Goal: Information Seeking & Learning: Check status

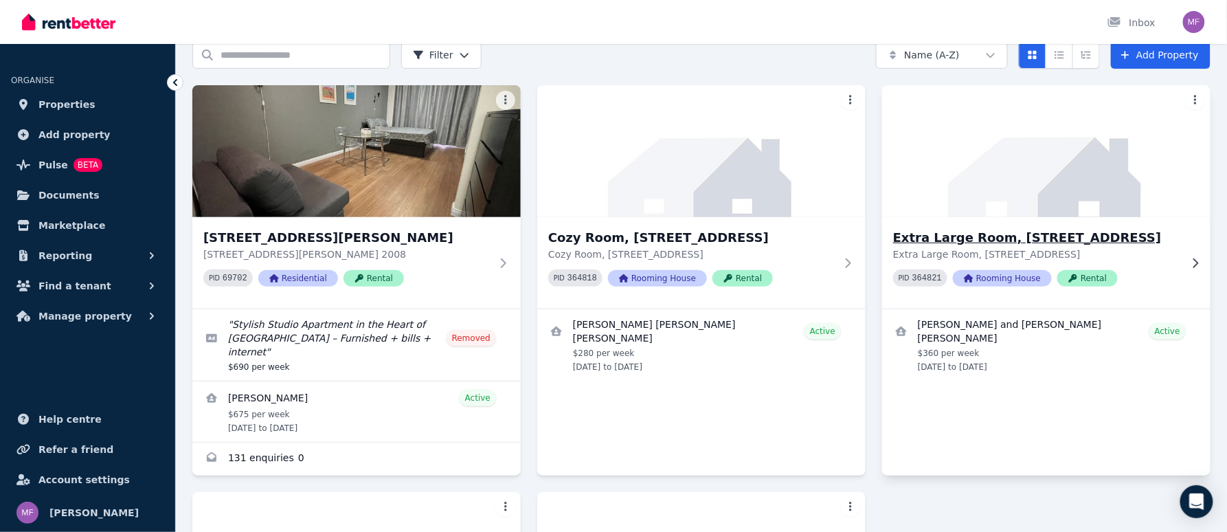
scroll to position [91, 0]
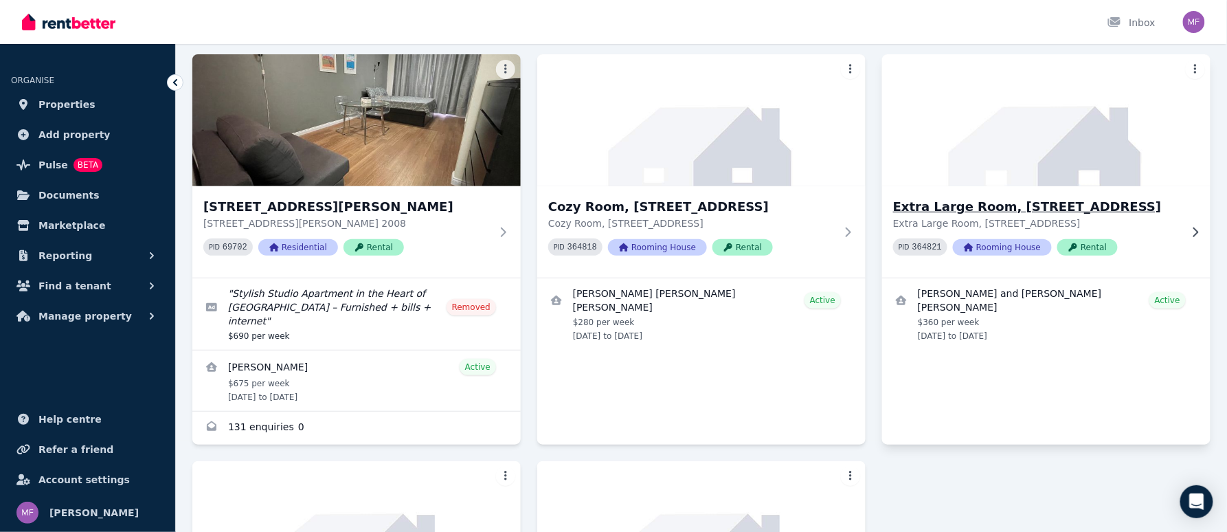
click at [1036, 169] on img at bounding box center [1046, 120] width 345 height 139
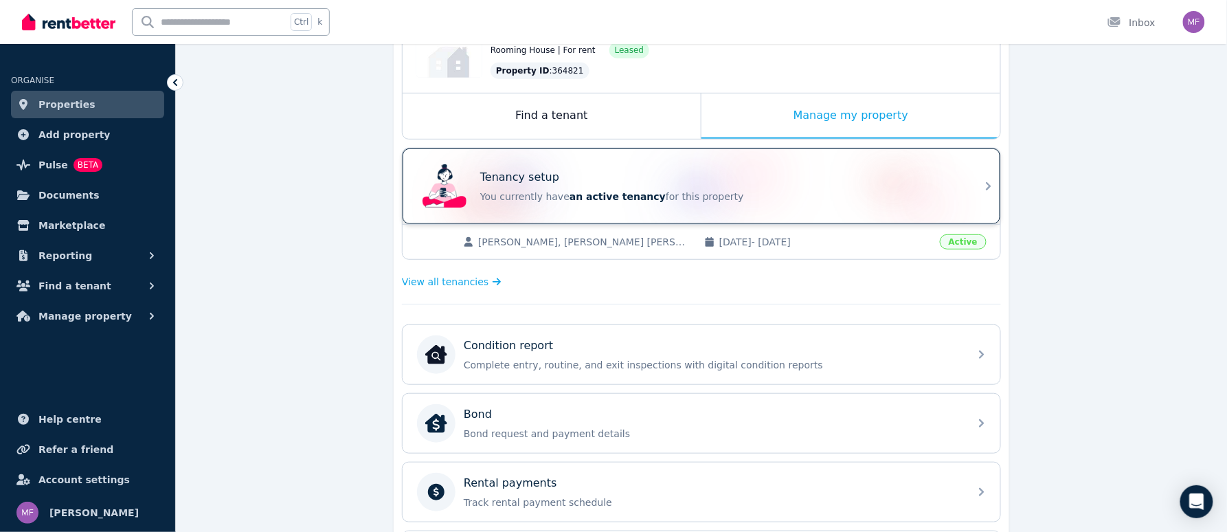
scroll to position [183, 0]
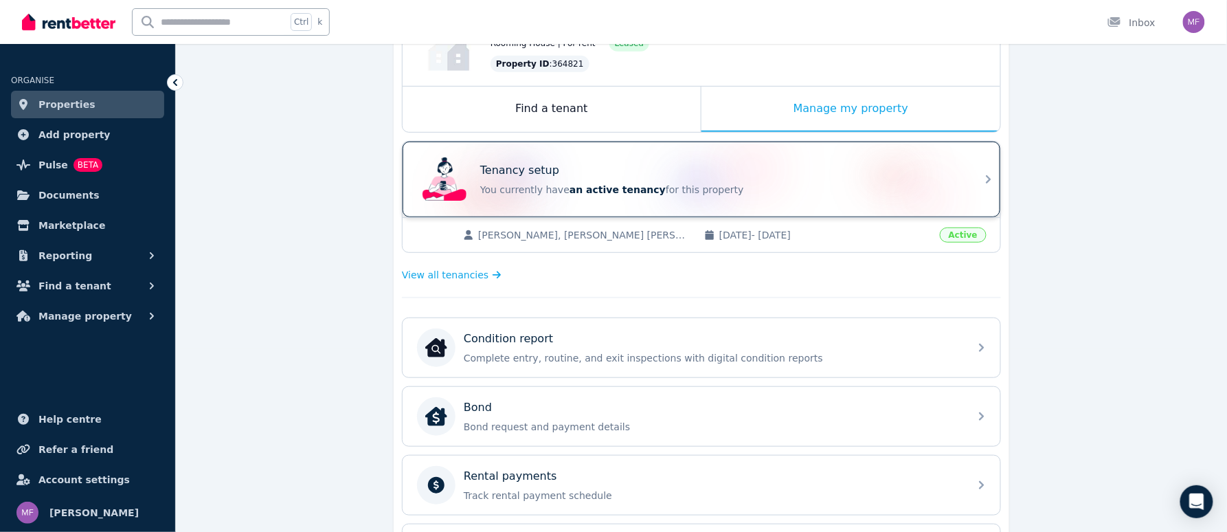
click at [778, 183] on p "You currently have an active tenancy for this property" at bounding box center [720, 190] width 481 height 14
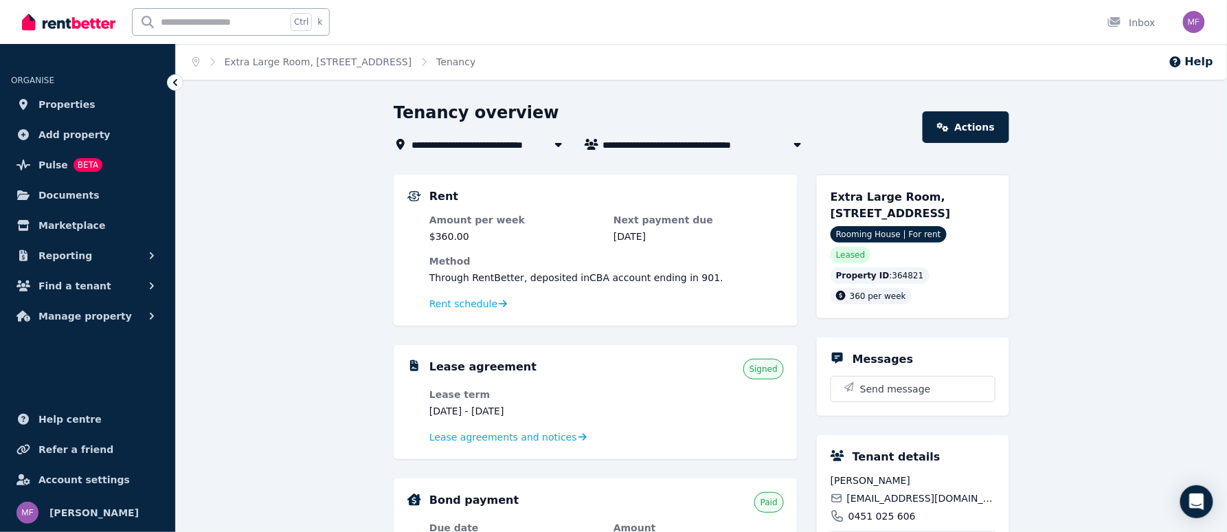
click at [800, 139] on icon "button" at bounding box center [798, 144] width 14 height 11
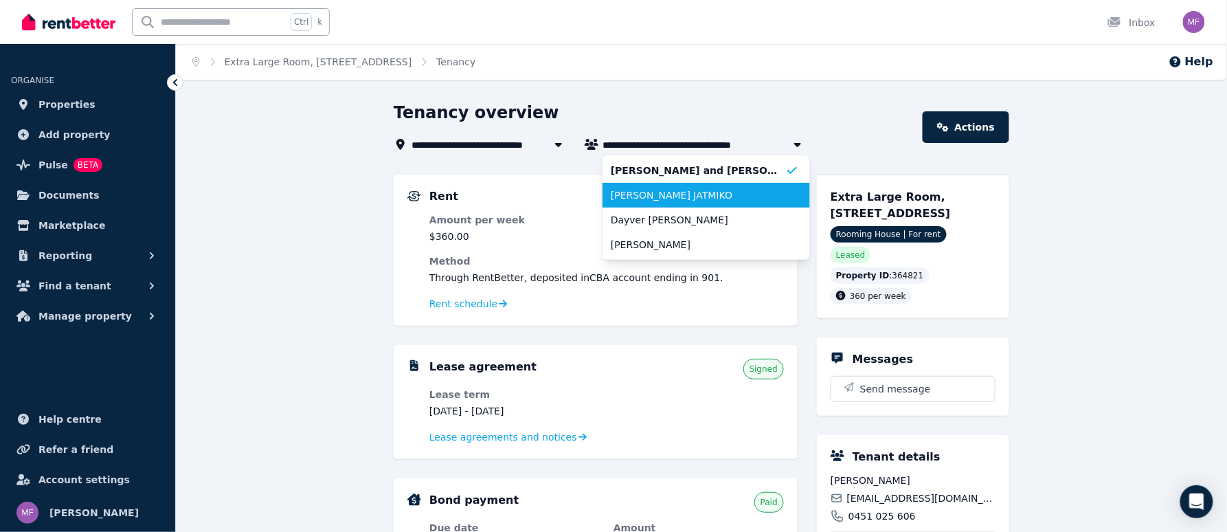
click at [732, 201] on span "[PERSON_NAME] JATMIKO" at bounding box center [698, 195] width 175 height 14
type input "**********"
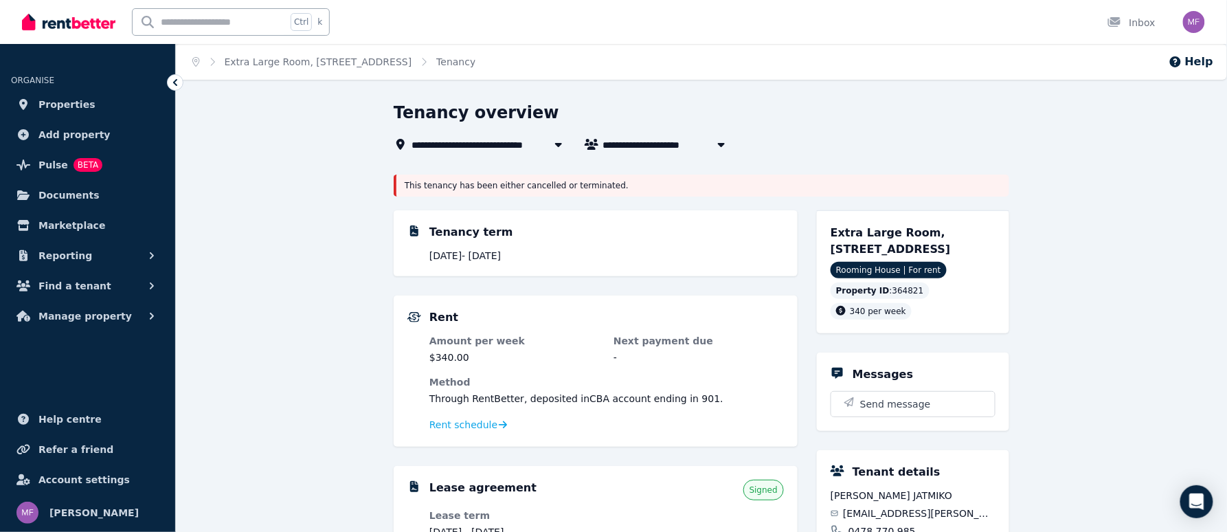
scroll to position [91, 0]
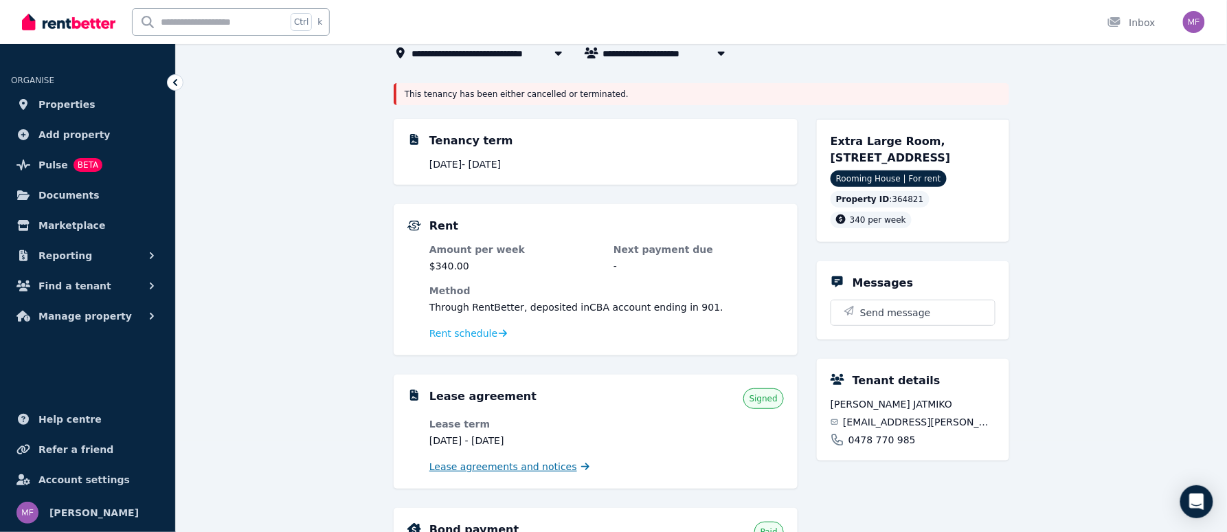
click at [546, 468] on span "Lease agreements and notices" at bounding box center [503, 467] width 148 height 14
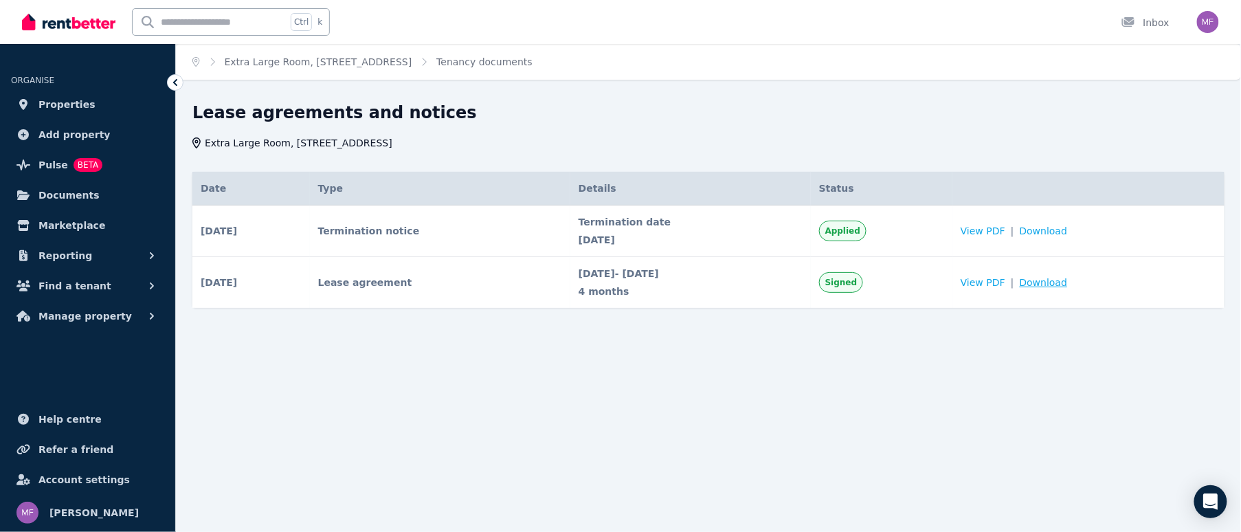
click at [1068, 283] on span "Download" at bounding box center [1044, 283] width 48 height 14
click at [1005, 232] on span "View PDF" at bounding box center [983, 231] width 45 height 14
click at [179, 80] on icon at bounding box center [175, 83] width 14 height 14
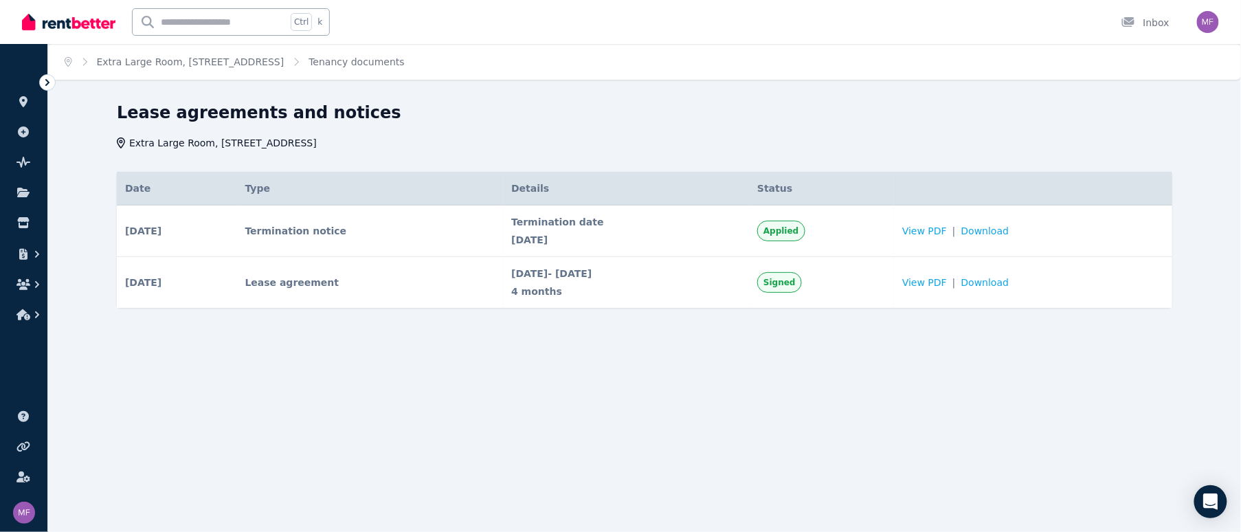
click at [50, 77] on icon at bounding box center [48, 83] width 14 height 14
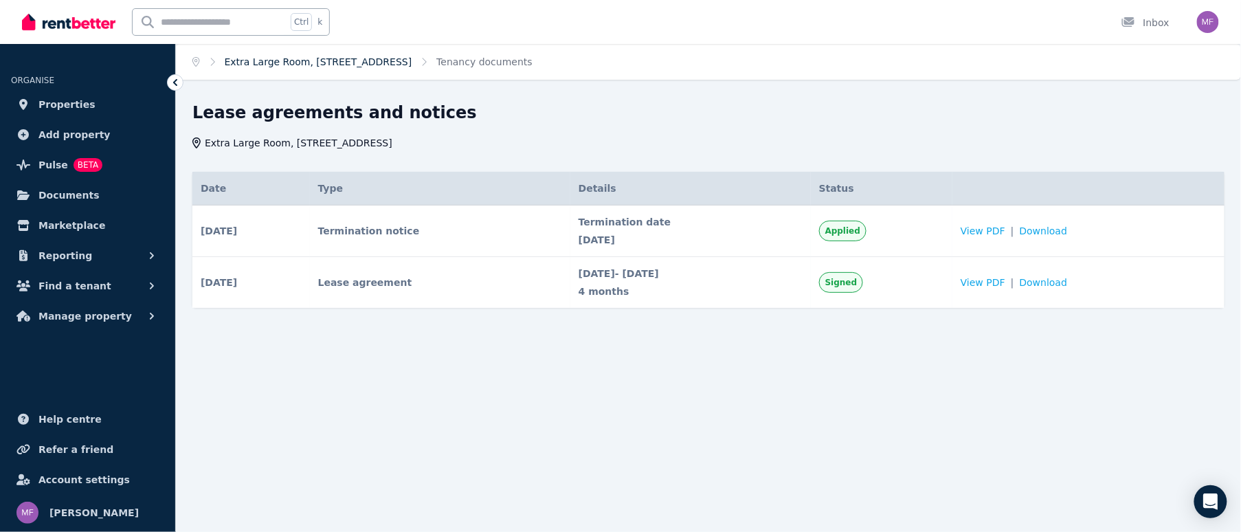
click at [388, 59] on link "Extra Large Room, [STREET_ADDRESS]" at bounding box center [319, 61] width 188 height 11
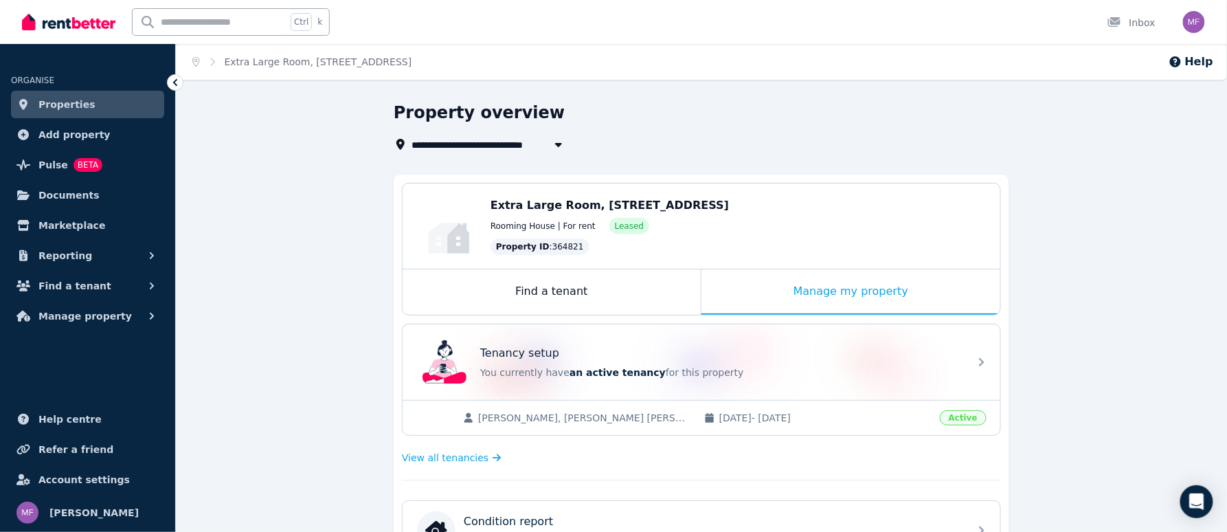
click at [552, 144] on icon "button" at bounding box center [559, 144] width 14 height 11
type input "**********"
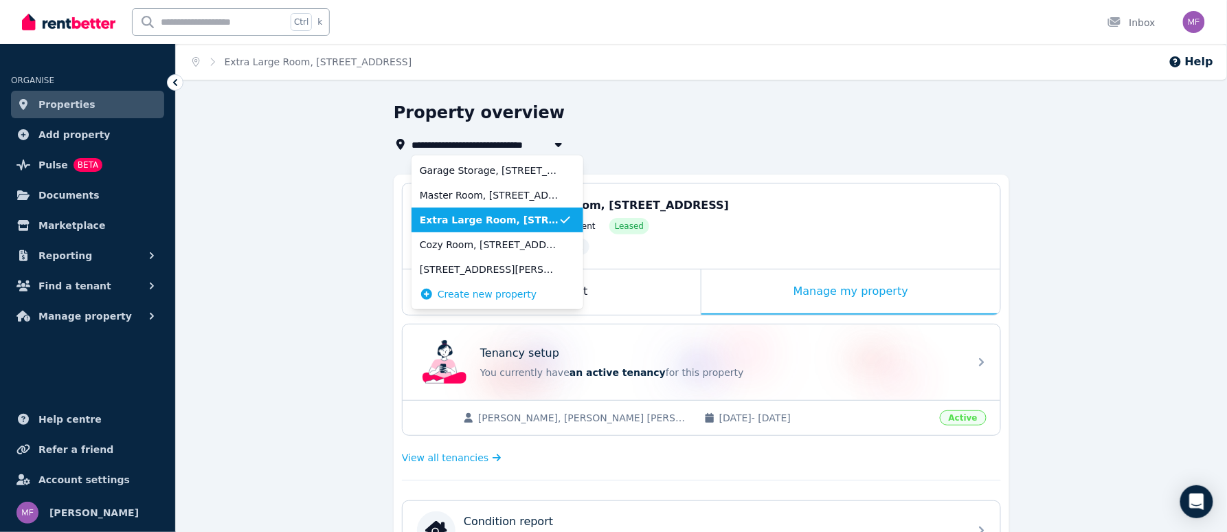
click at [552, 144] on icon "button" at bounding box center [559, 144] width 14 height 11
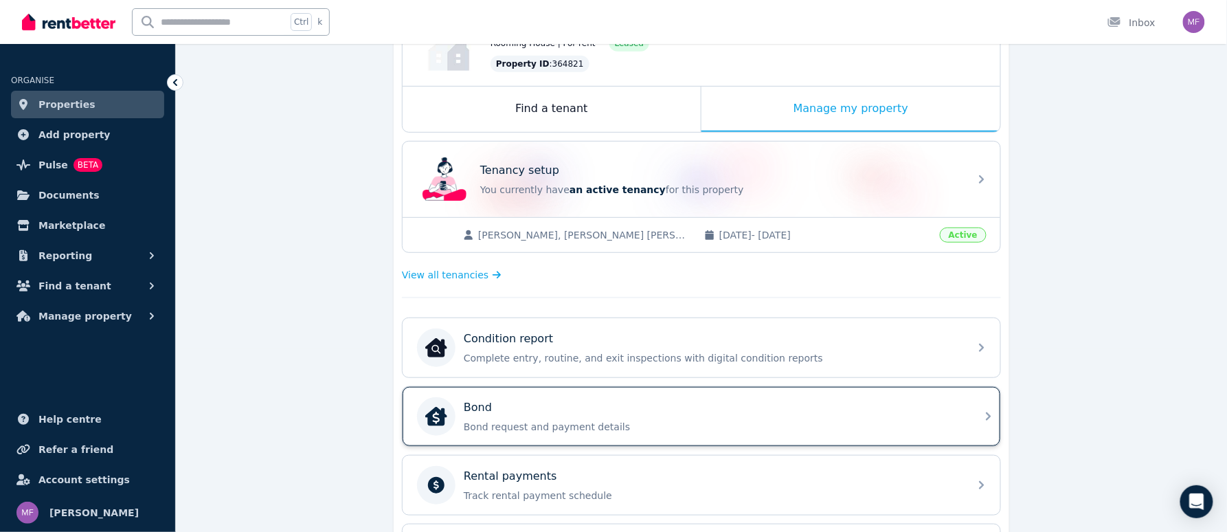
scroll to position [275, 0]
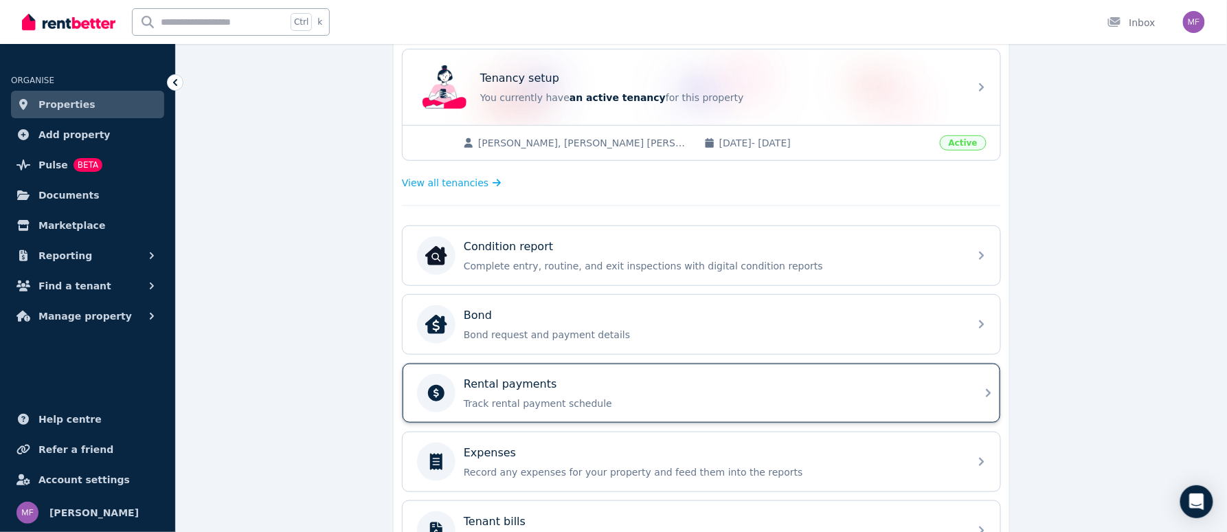
click at [653, 392] on div "Rental payments" at bounding box center [712, 384] width 497 height 16
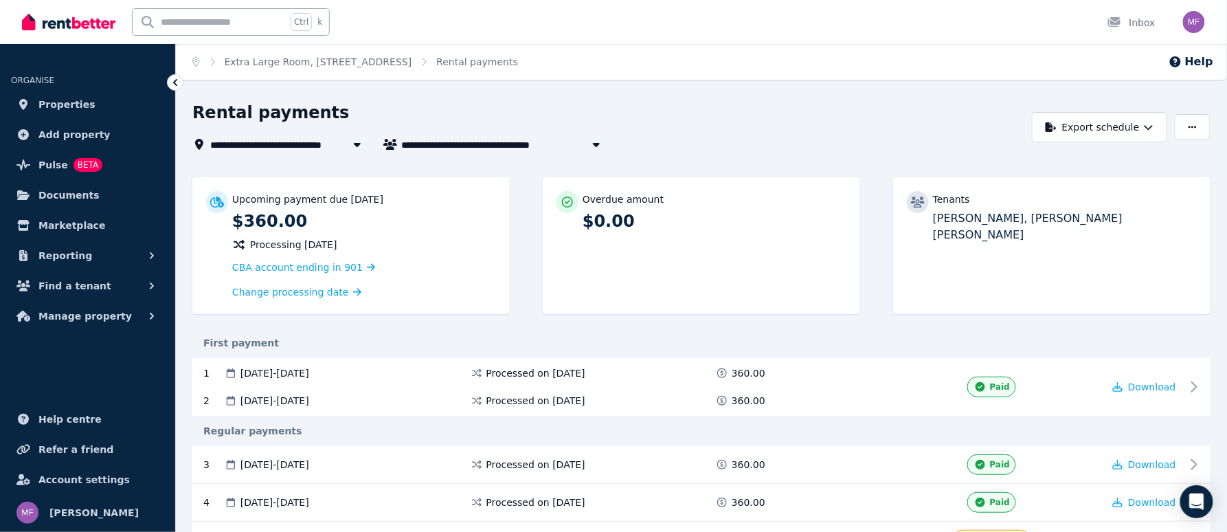
click at [594, 142] on icon "button" at bounding box center [597, 144] width 14 height 11
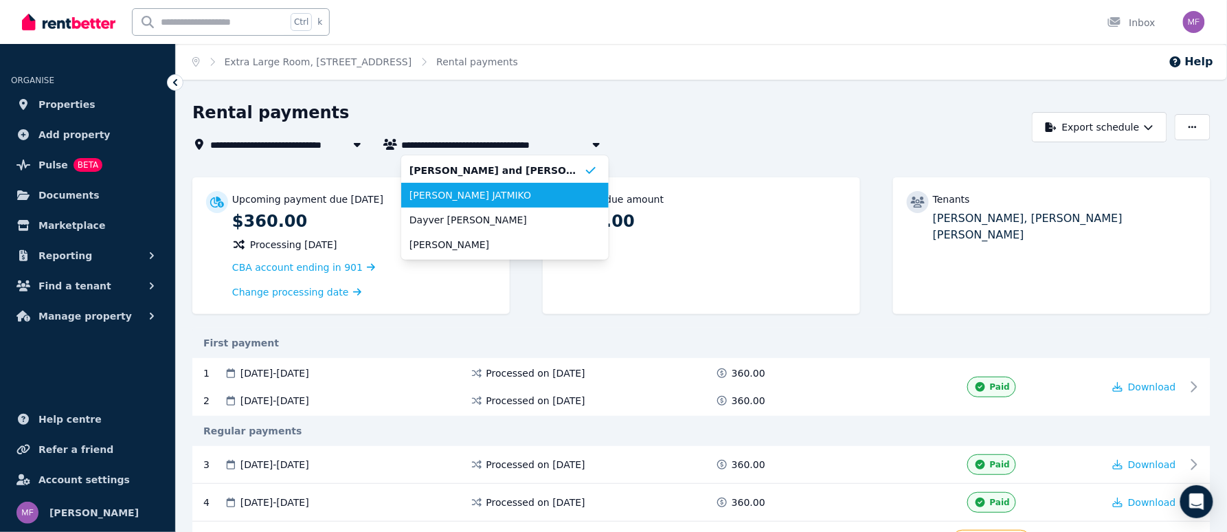
click at [558, 190] on span "[PERSON_NAME] JATMIKO" at bounding box center [496, 195] width 175 height 14
type input "**********"
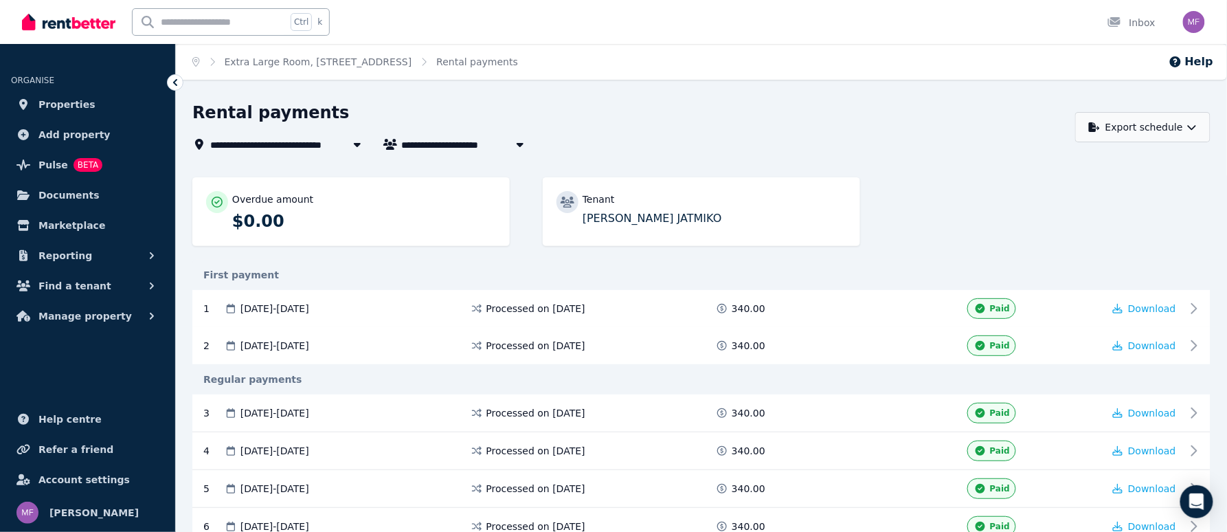
click at [1196, 126] on icon "button" at bounding box center [1192, 127] width 8 height 5
click at [1136, 163] on div "PDF" at bounding box center [1144, 163] width 117 height 14
click at [1167, 131] on button "Export schedule" at bounding box center [1142, 127] width 135 height 30
click at [937, 128] on div "**********" at bounding box center [629, 127] width 875 height 51
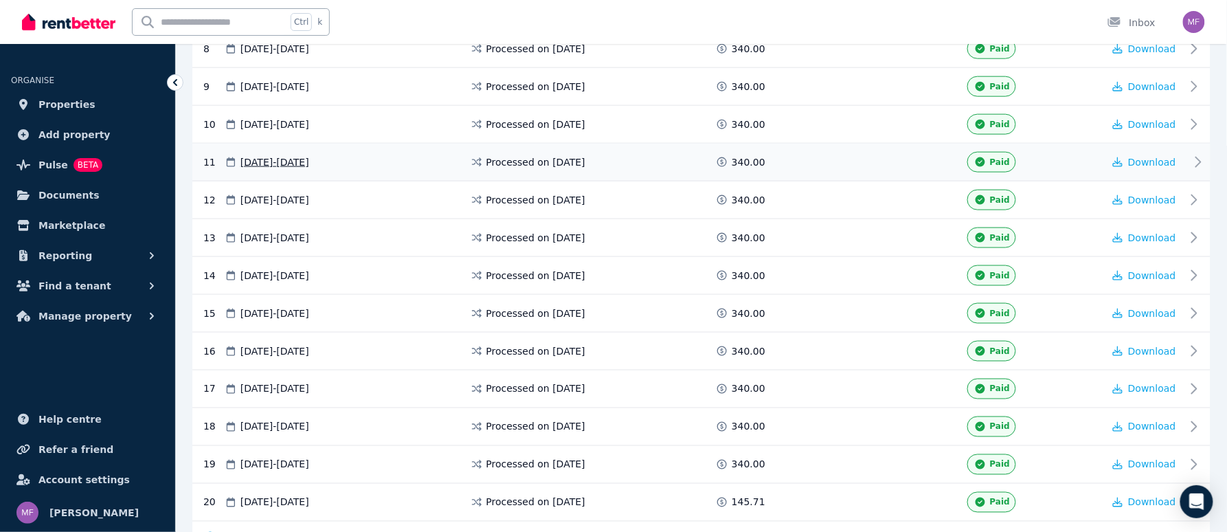
scroll to position [636, 0]
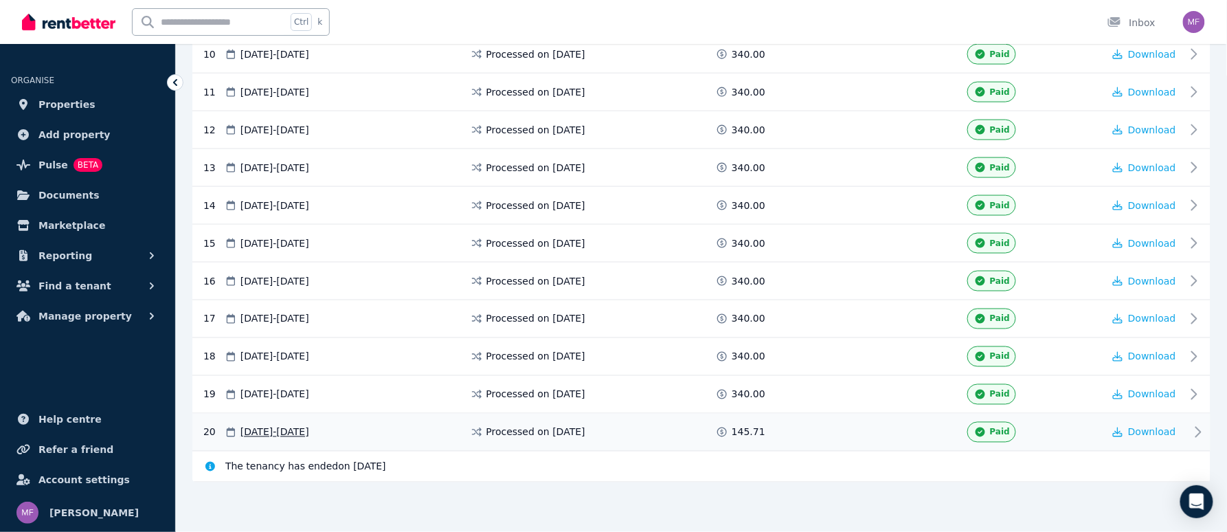
click at [995, 429] on span "Paid" at bounding box center [1000, 432] width 20 height 11
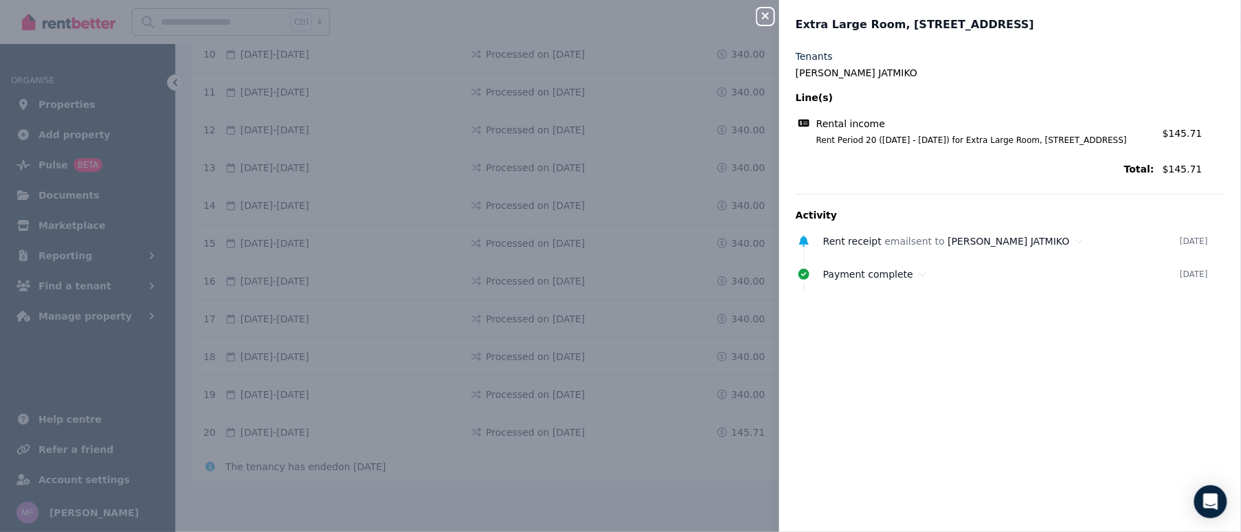
click at [696, 300] on div "Close panel Extra Large Room, 6/58 Sloane St Tenants [PERSON_NAME] JATMIKO Line…" at bounding box center [620, 266] width 1241 height 532
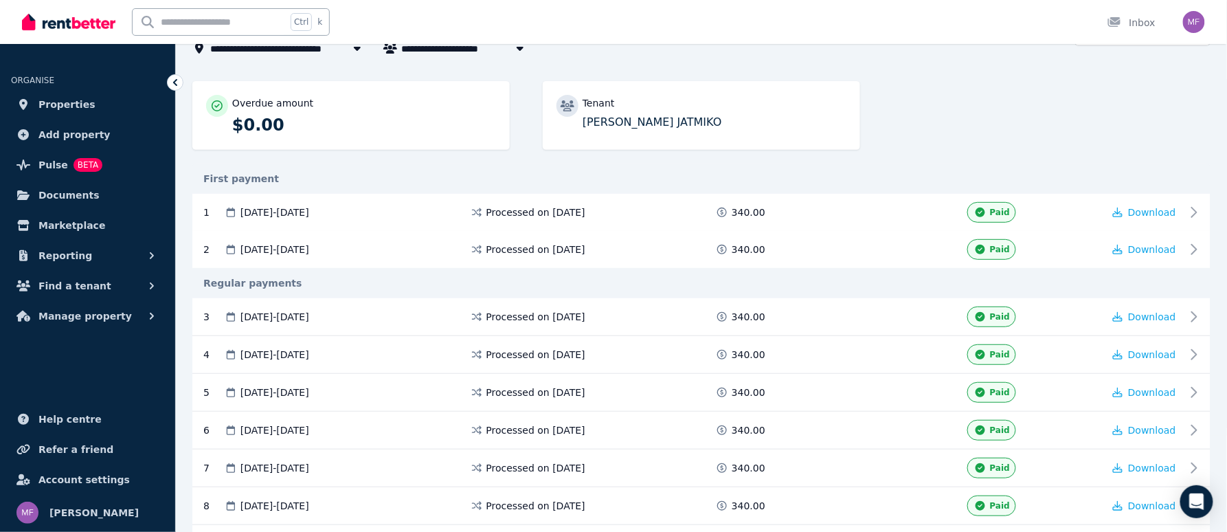
scroll to position [0, 0]
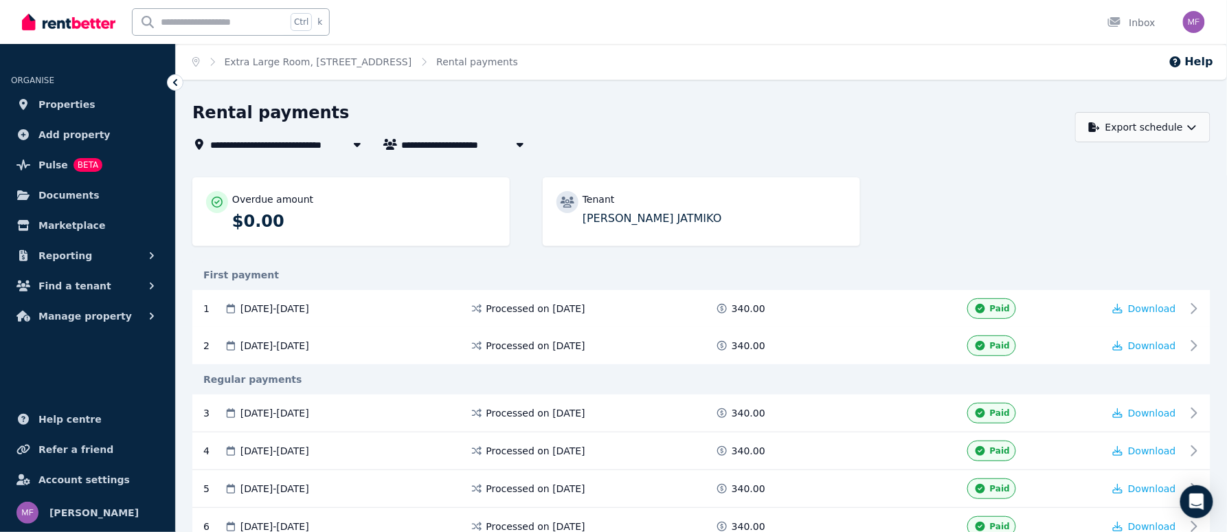
click at [1175, 122] on button "Export schedule" at bounding box center [1142, 127] width 135 height 30
click at [1127, 190] on p "Excel spreadsheet (xlsx)" at bounding box center [1148, 188] width 128 height 14
click at [319, 139] on span "Extra Large Room, [STREET_ADDRESS]" at bounding box center [313, 144] width 207 height 16
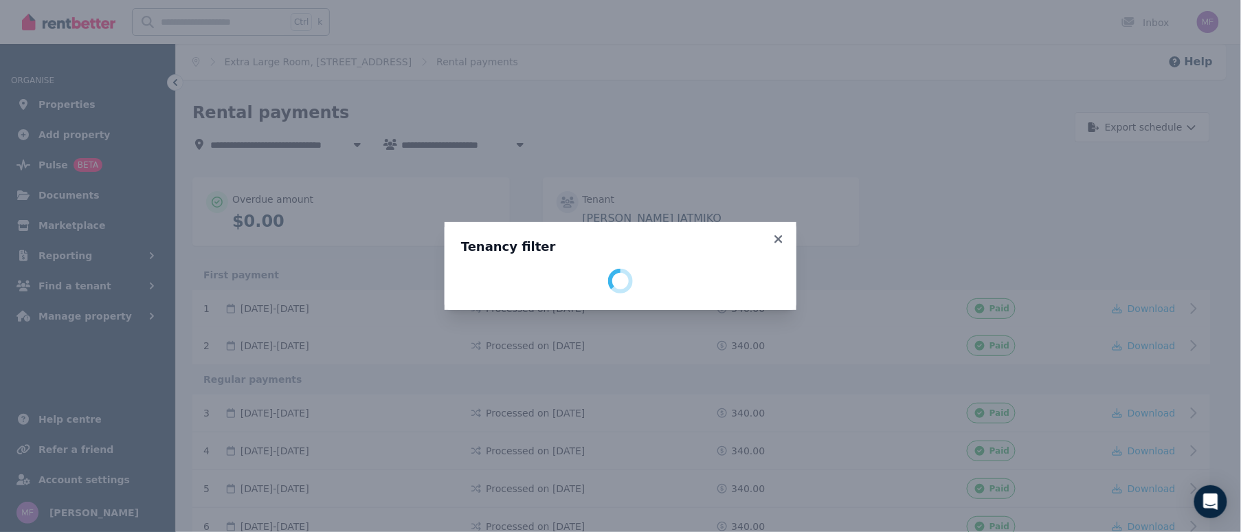
select select "**********"
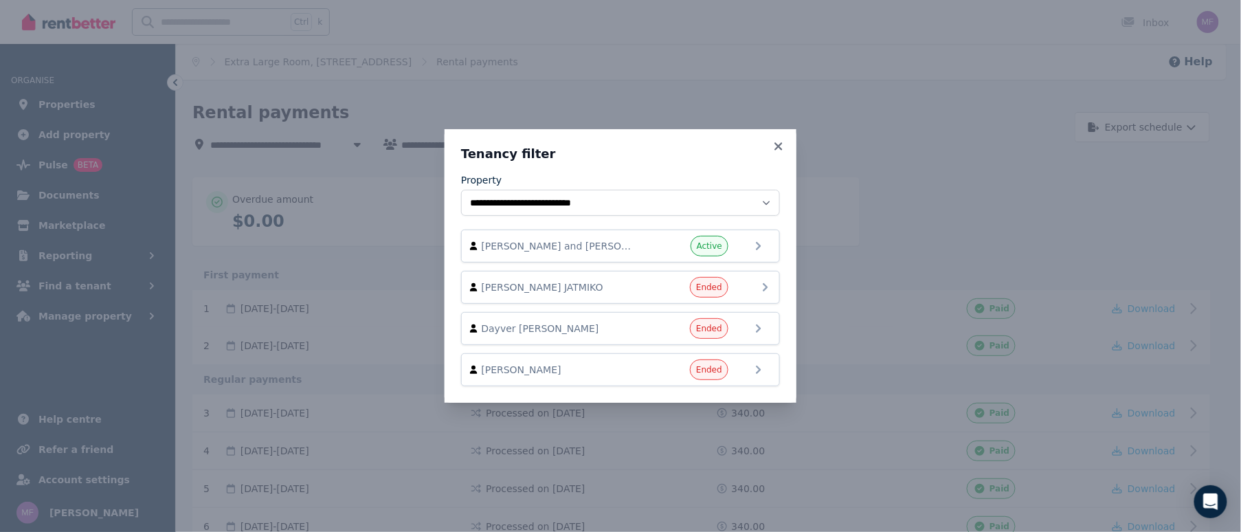
click at [638, 284] on div "[PERSON_NAME] [PERSON_NAME]" at bounding box center [620, 287] width 301 height 21
click at [550, 291] on span "[PERSON_NAME] JATMIKO" at bounding box center [560, 287] width 157 height 14
click at [765, 282] on icon at bounding box center [765, 287] width 16 height 16
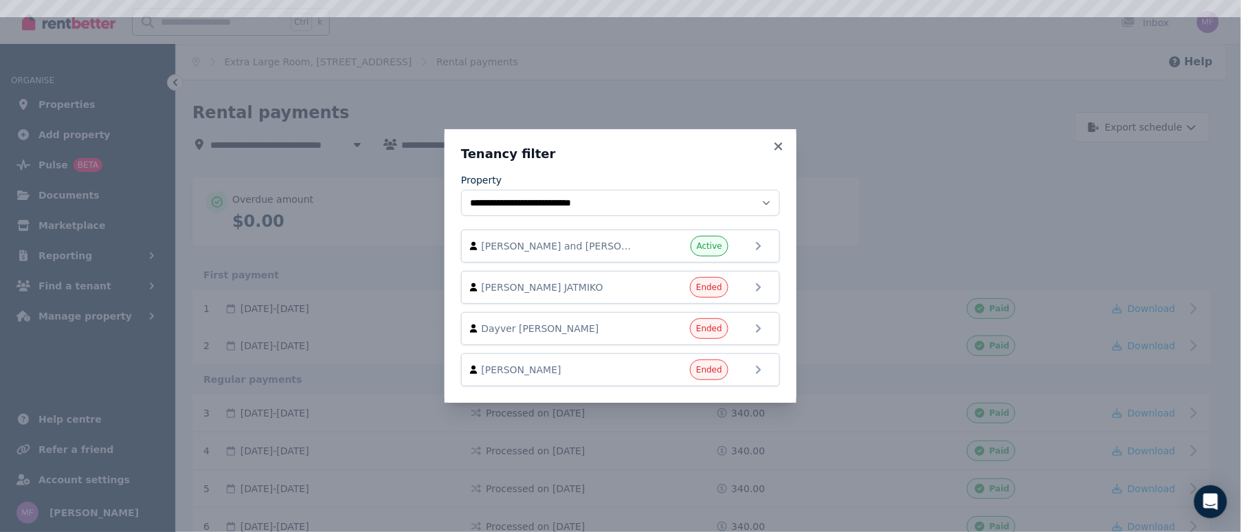
click at [874, 234] on div "**********" at bounding box center [620, 266] width 1241 height 532
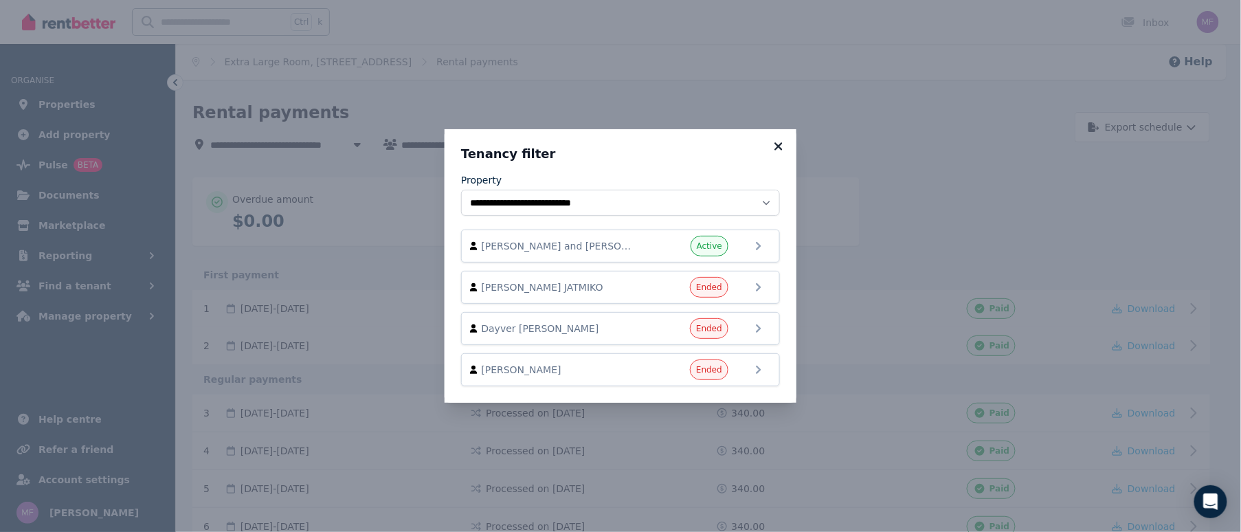
click at [778, 144] on icon at bounding box center [778, 146] width 8 height 8
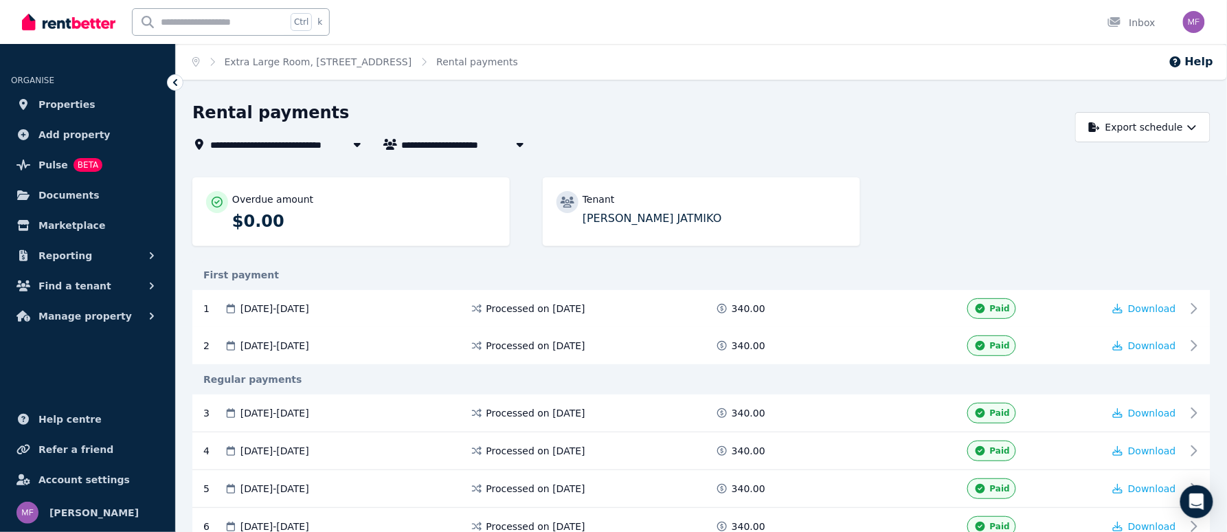
click at [243, 136] on span "Extra Large Room, [STREET_ADDRESS]" at bounding box center [313, 144] width 207 height 16
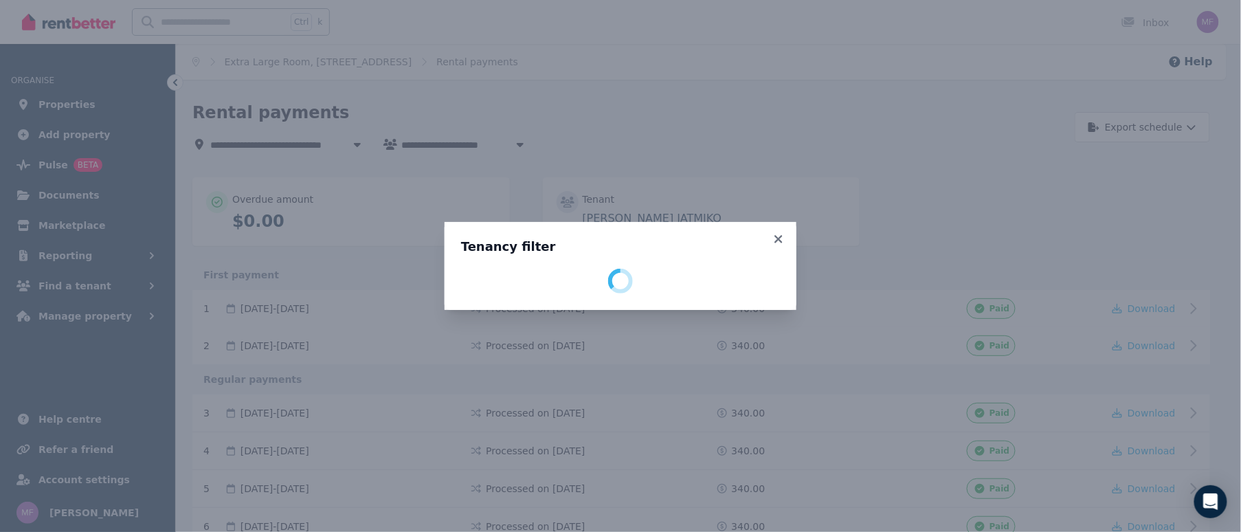
select select "**********"
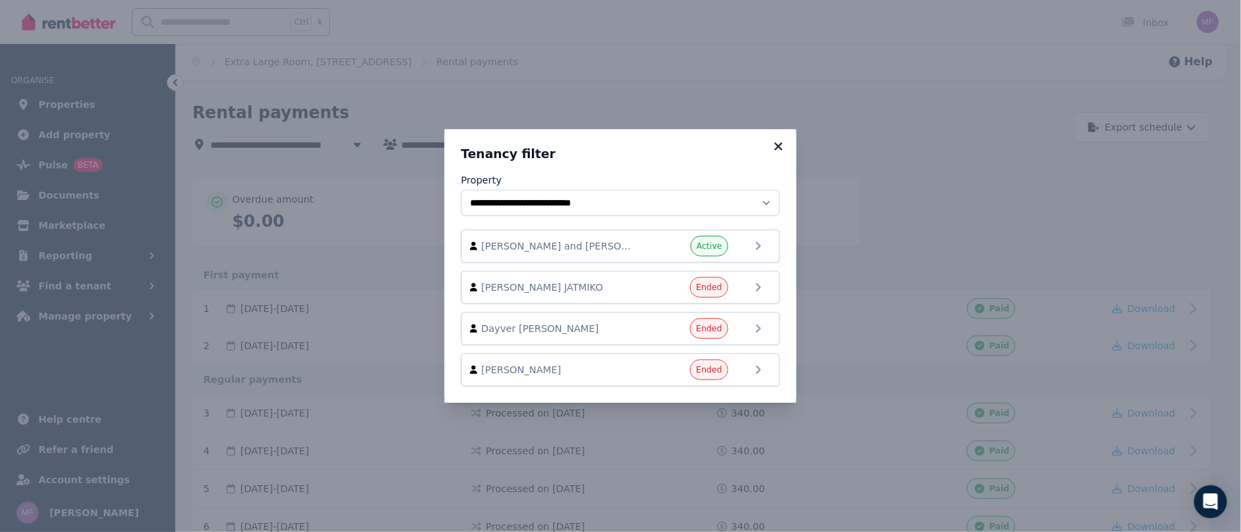
click at [781, 141] on icon at bounding box center [779, 146] width 14 height 12
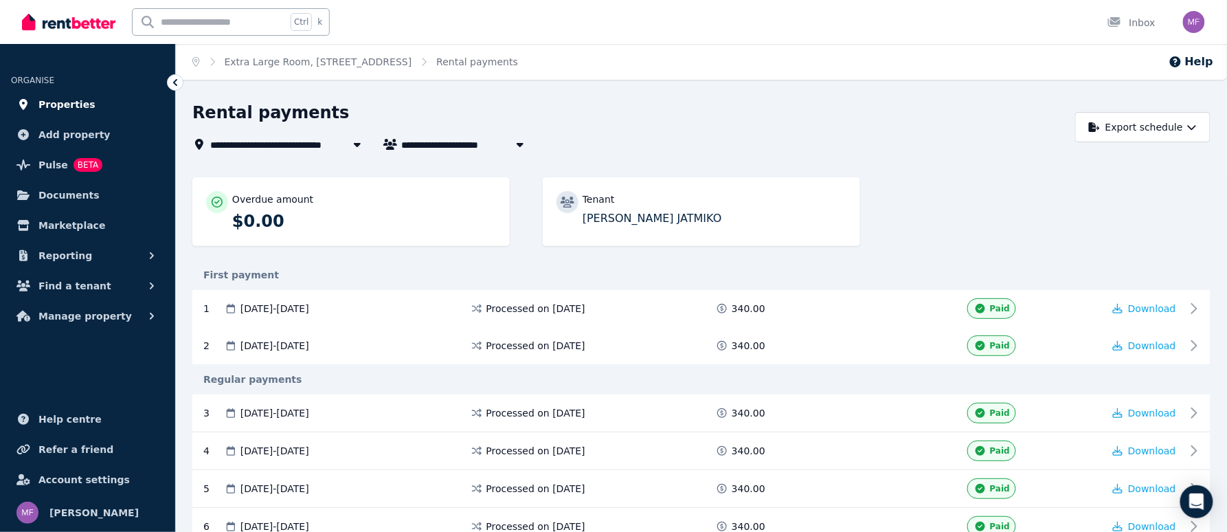
click at [88, 107] on link "Properties" at bounding box center [87, 104] width 153 height 27
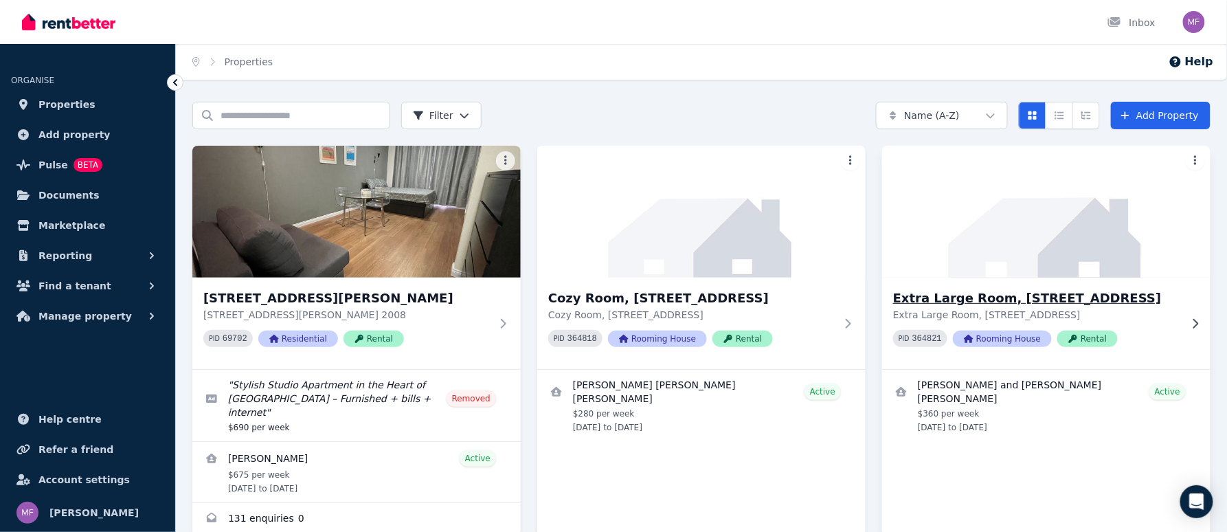
click at [1006, 251] on img at bounding box center [1046, 211] width 345 height 139
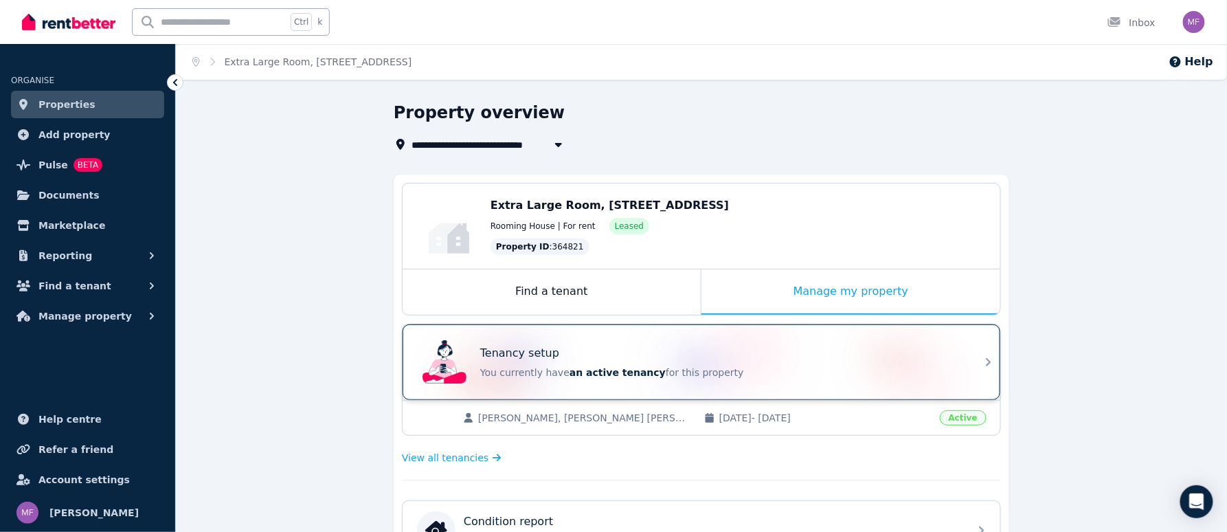
click at [757, 364] on div "Tenancy setup You currently have an active tenancy for this property" at bounding box center [720, 362] width 481 height 34
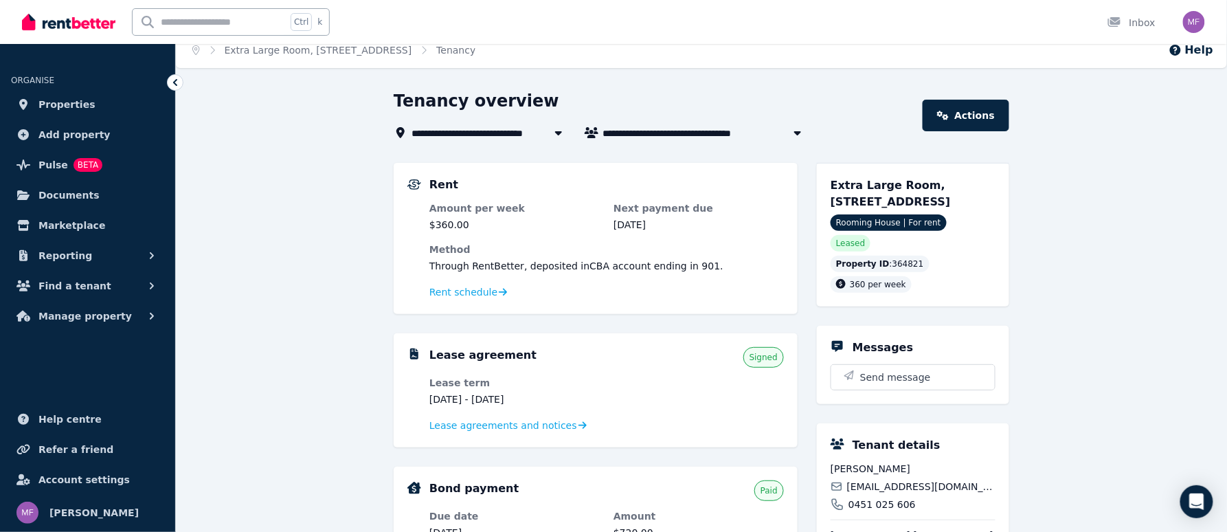
scroll to position [91, 0]
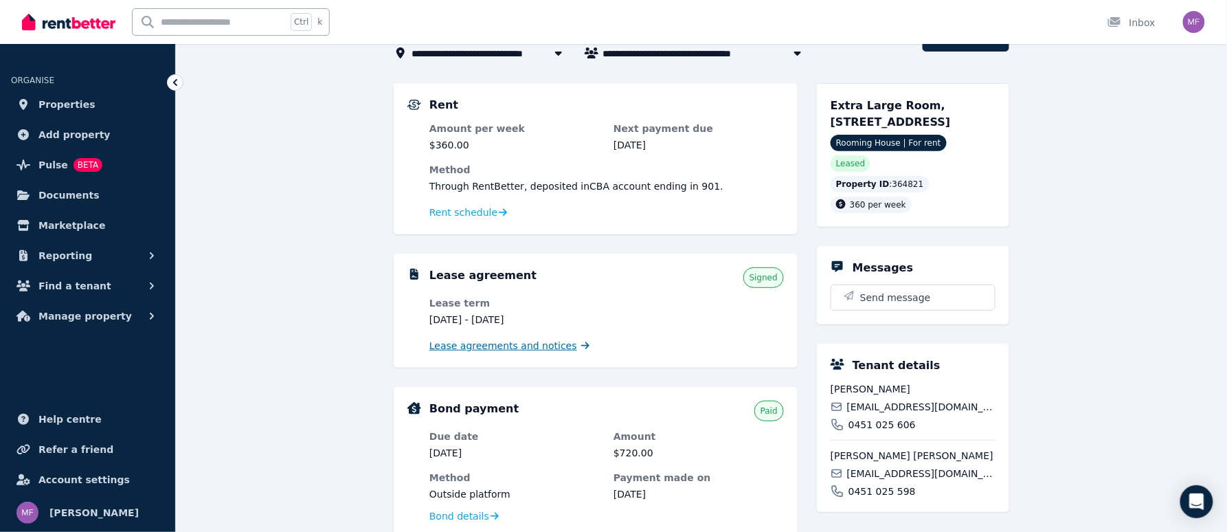
click at [532, 350] on span "Lease agreements and notices" at bounding box center [503, 346] width 148 height 14
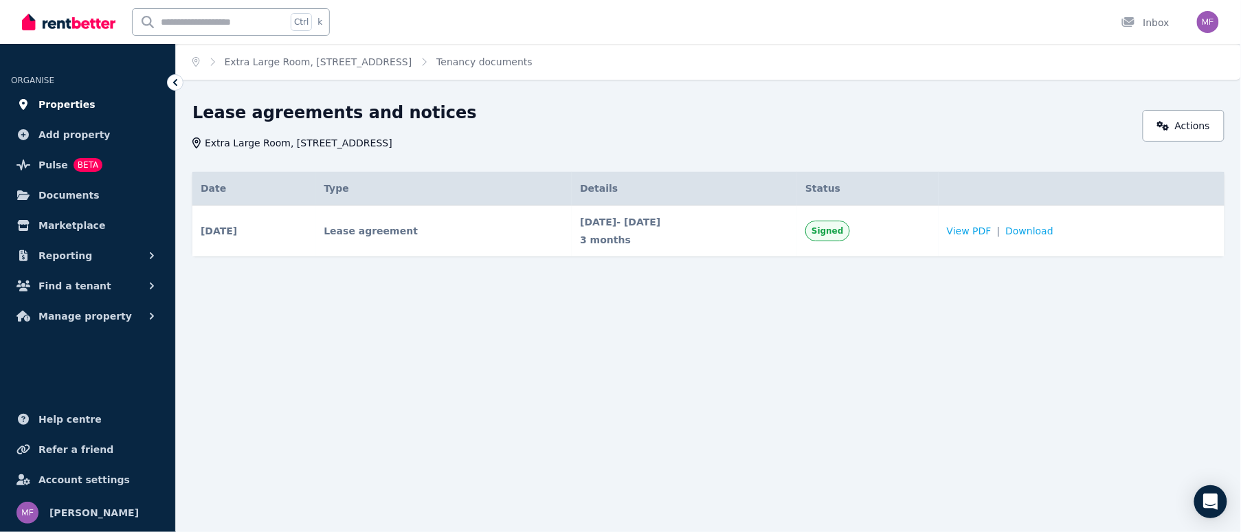
click at [75, 109] on span "Properties" at bounding box center [66, 104] width 57 height 16
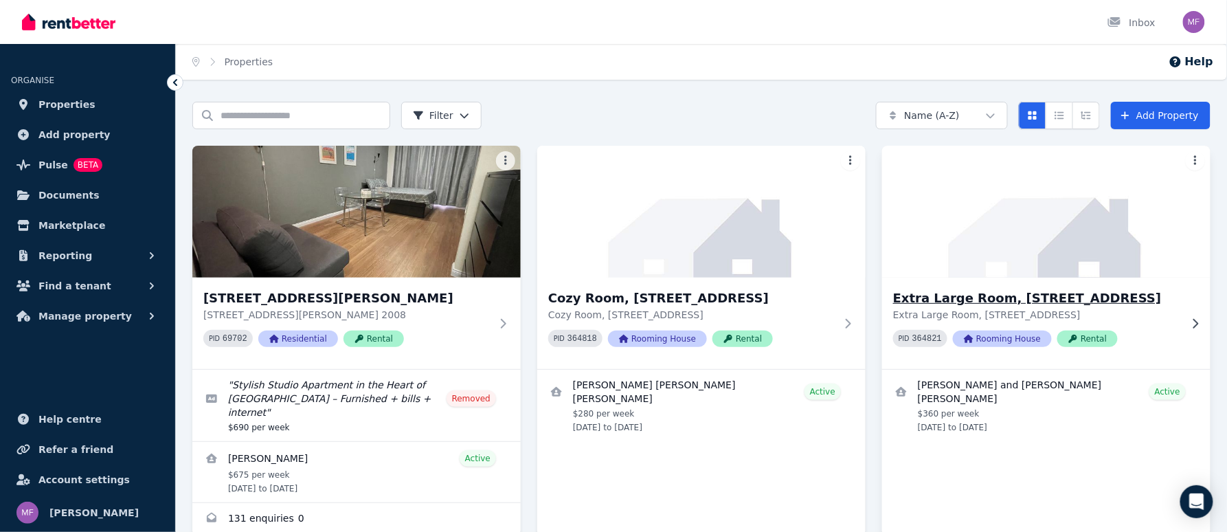
click at [1062, 243] on img at bounding box center [1046, 211] width 345 height 139
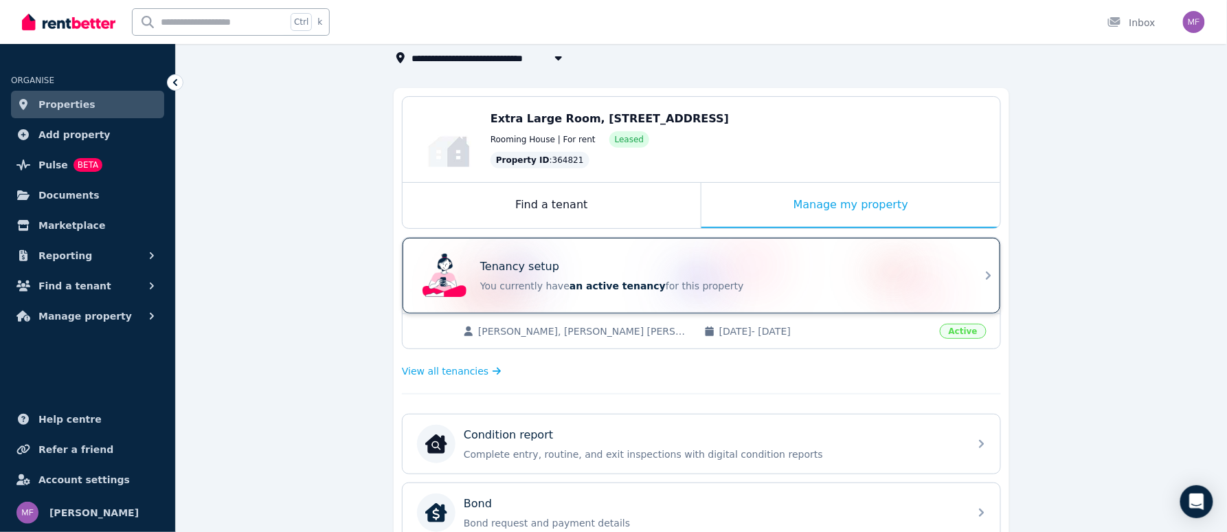
scroll to position [183, 0]
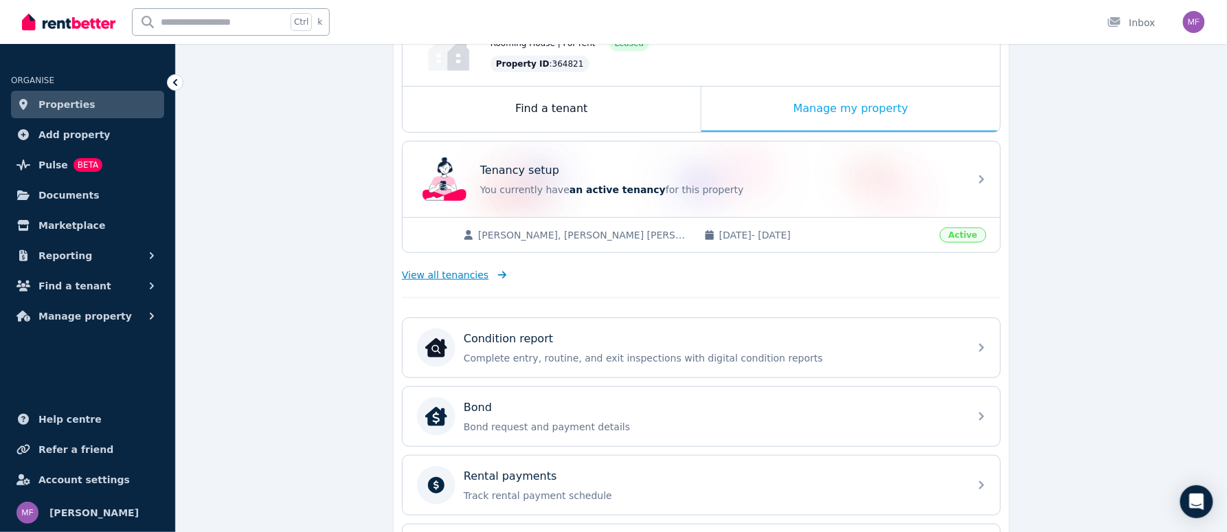
click at [457, 273] on span "View all tenancies" at bounding box center [445, 275] width 87 height 14
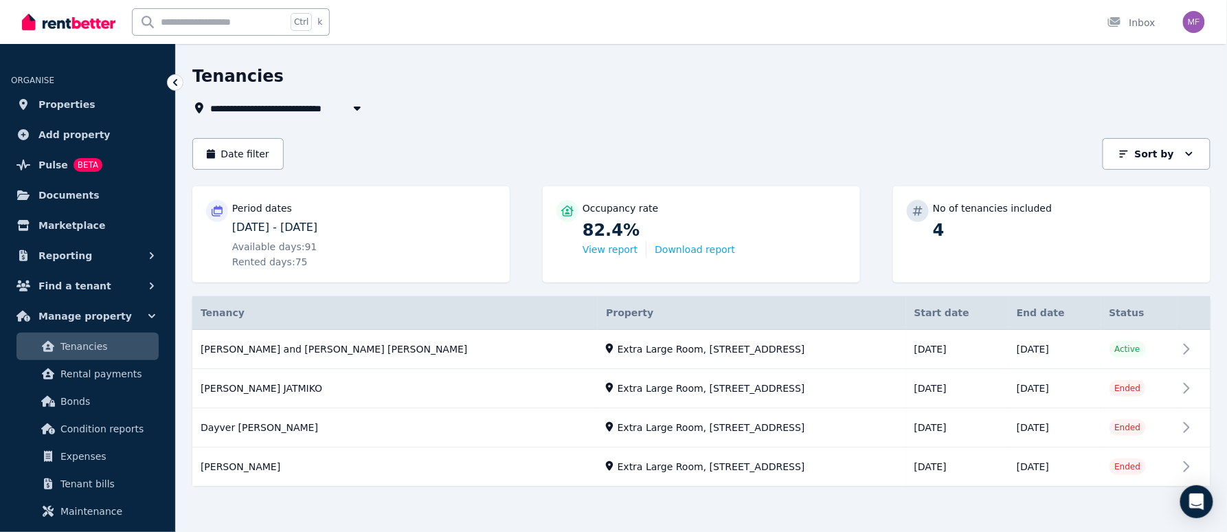
scroll to position [41, 0]
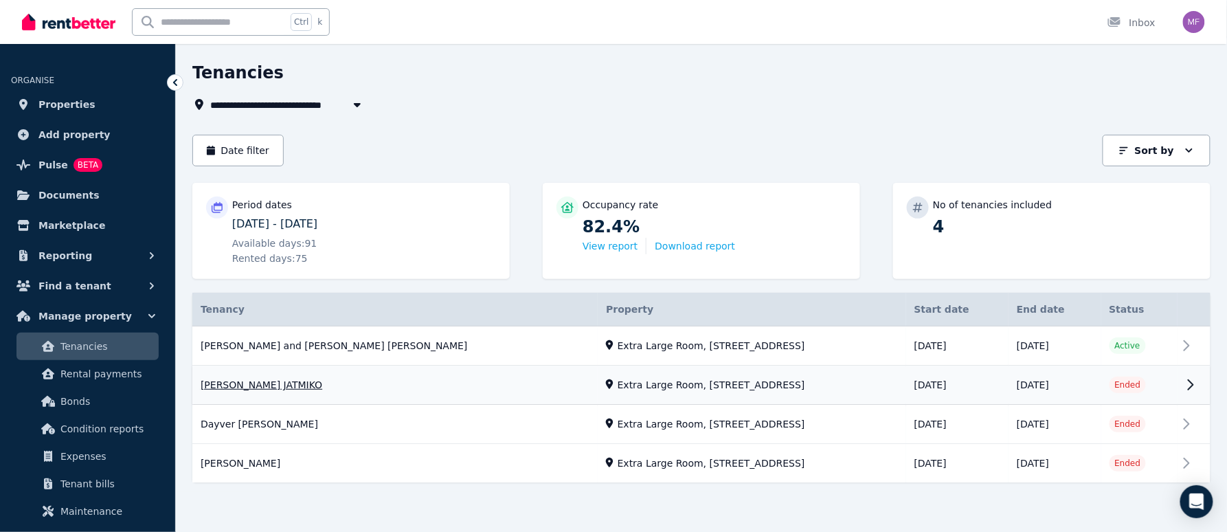
click at [1191, 381] on link "View property details" at bounding box center [701, 385] width 1018 height 38
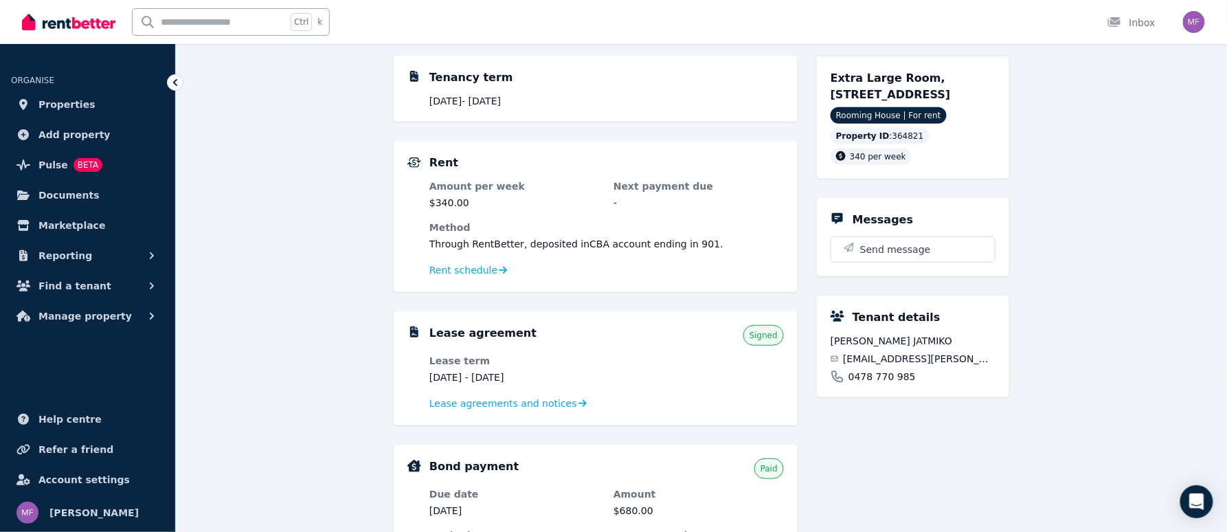
scroll to position [183, 0]
